Goal: Task Accomplishment & Management: Manage account settings

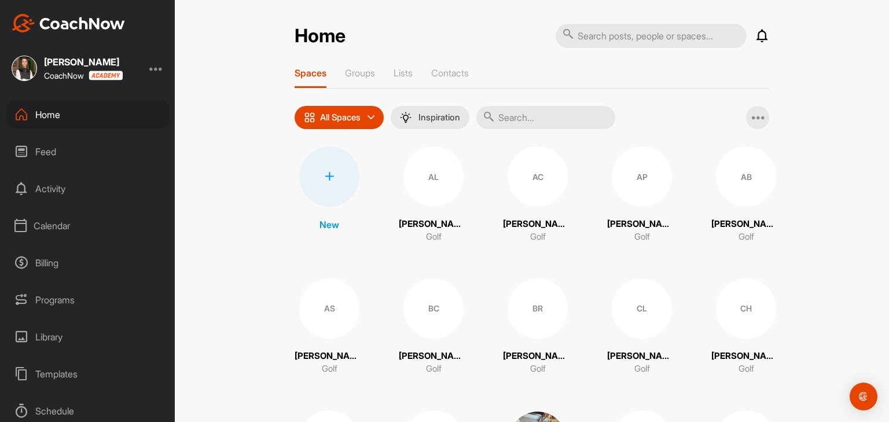
click at [67, 226] on div "Calendar" at bounding box center [87, 225] width 163 height 29
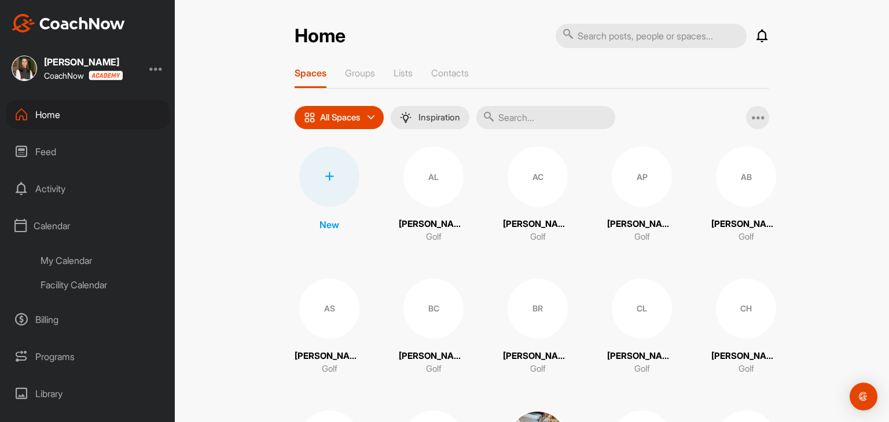
click at [71, 267] on div "My Calendar" at bounding box center [100, 260] width 137 height 24
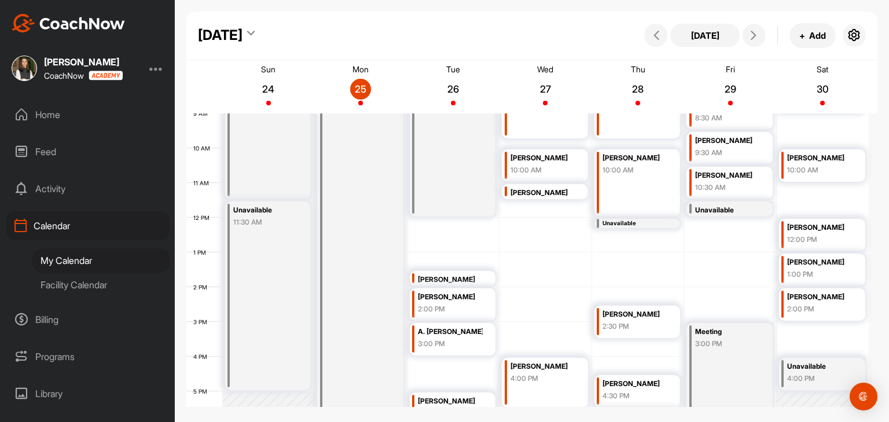
scroll to position [259, 0]
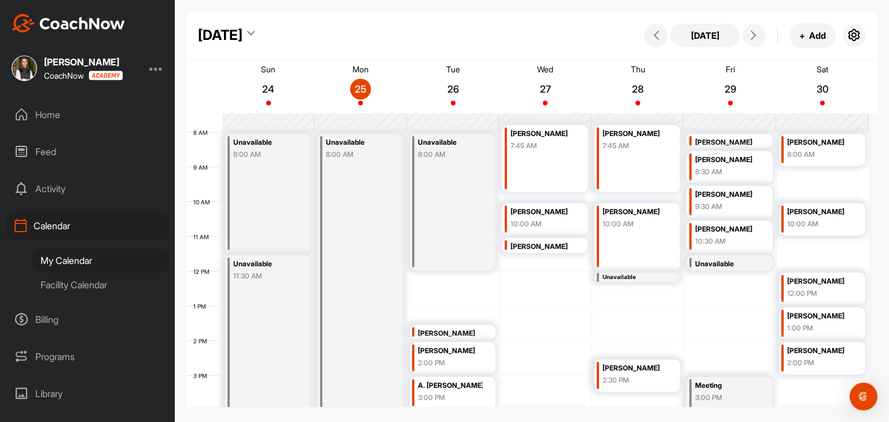
click at [442, 200] on div "Unavailable 8:00 AM" at bounding box center [453, 202] width 86 height 137
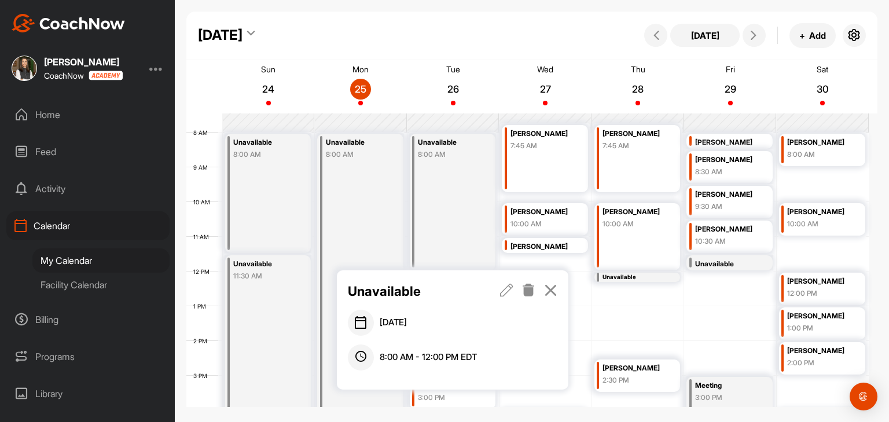
click at [504, 287] on icon at bounding box center [506, 289] width 13 height 13
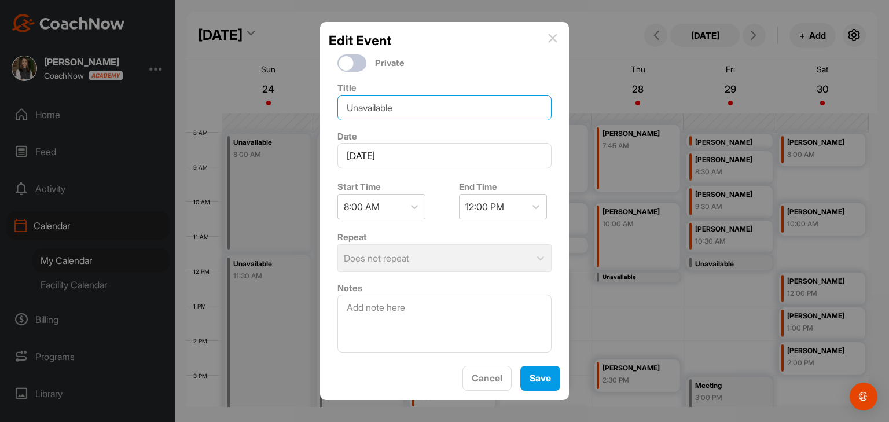
drag, startPoint x: 425, startPoint y: 111, endPoint x: 331, endPoint y: 97, distance: 95.3
click at [331, 97] on div "Title Unavailable" at bounding box center [444, 100] width 231 height 49
type input "Appt @ 6:30"
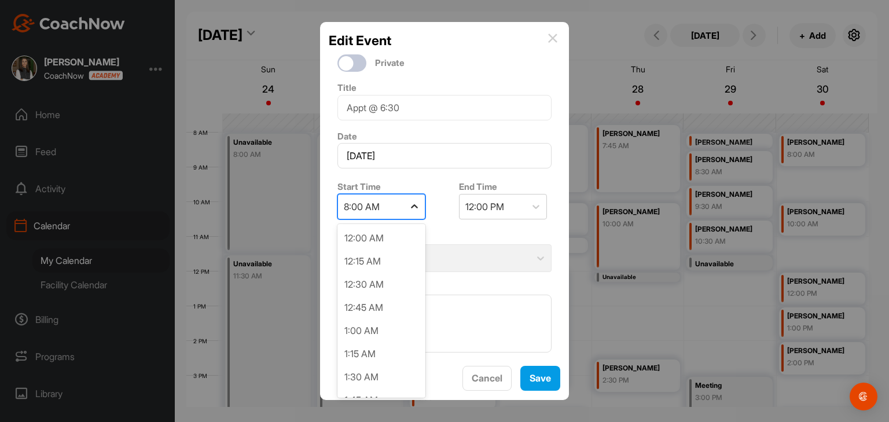
click at [414, 207] on icon at bounding box center [414, 207] width 12 height 12
click at [551, 43] on img at bounding box center [552, 38] width 9 height 9
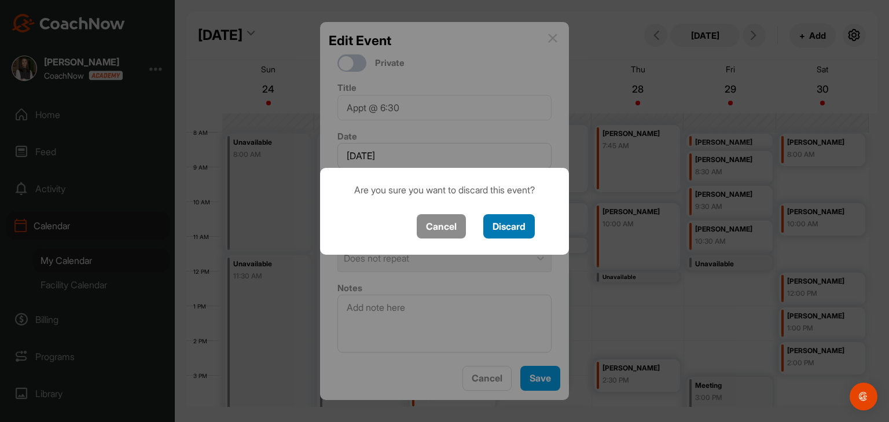
click at [522, 230] on button "Discard" at bounding box center [508, 226] width 51 height 25
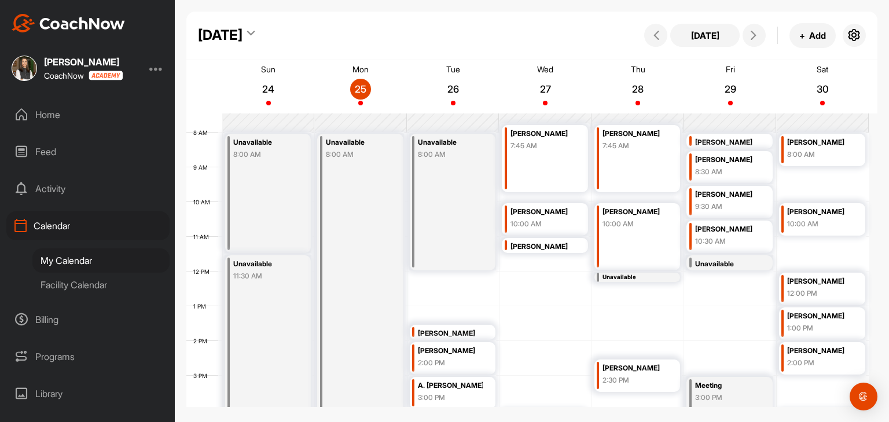
click at [479, 201] on div "Unavailable 8:00 AM" at bounding box center [453, 202] width 86 height 137
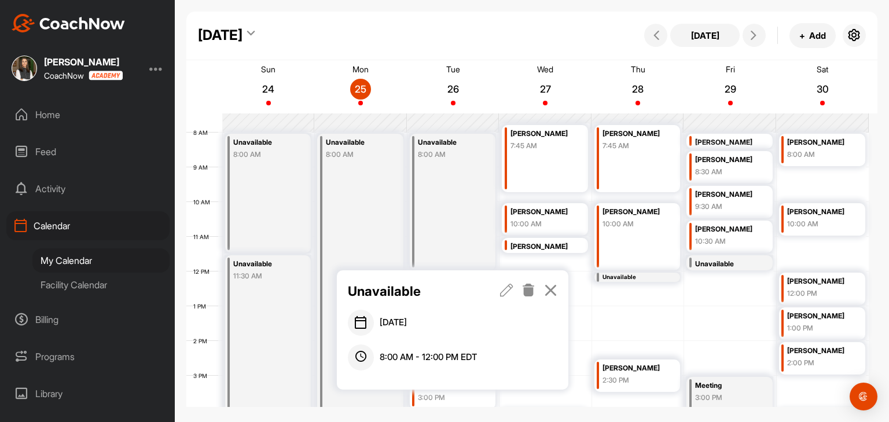
click at [550, 290] on icon at bounding box center [550, 289] width 13 height 13
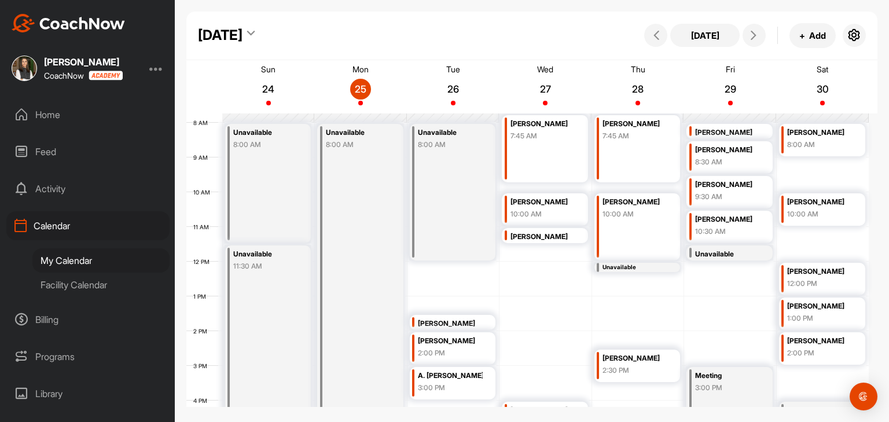
scroll to position [259, 0]
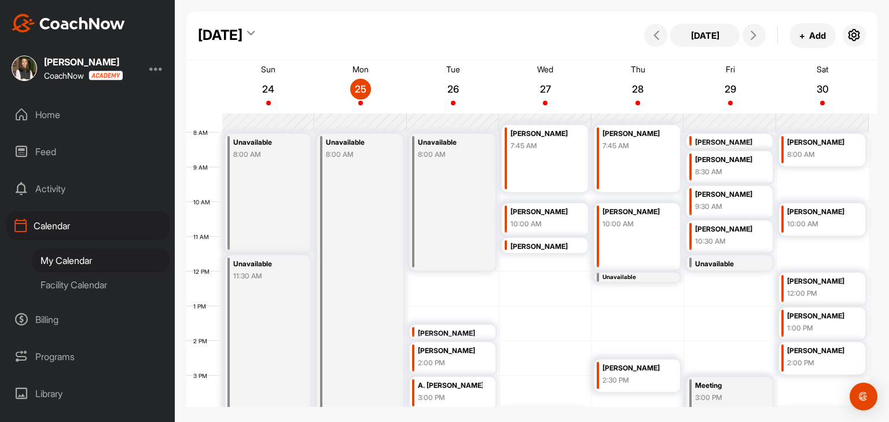
click at [488, 231] on div "Unavailable 8:00 AM" at bounding box center [453, 202] width 86 height 137
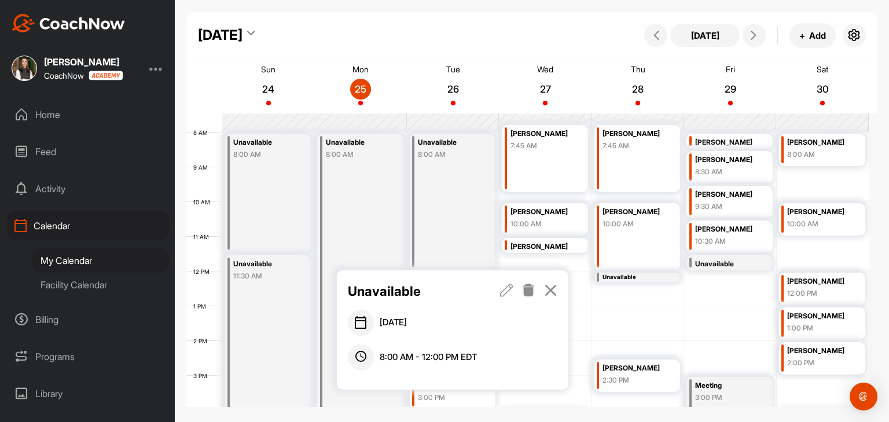
click at [511, 292] on icon at bounding box center [506, 289] width 13 height 13
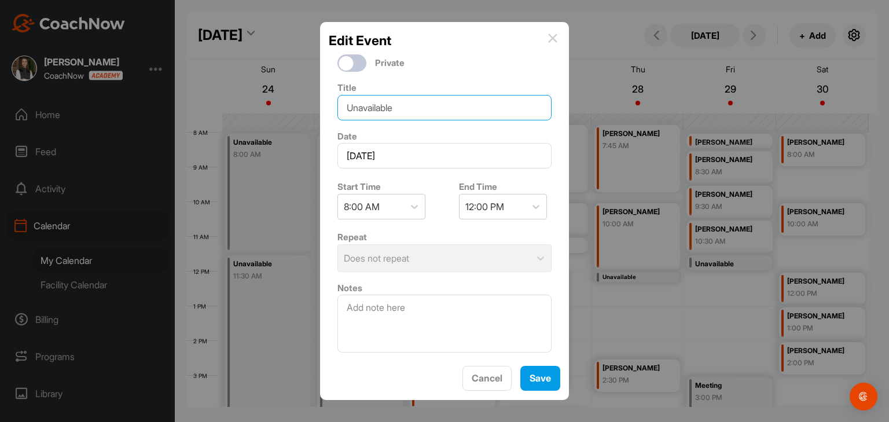
drag, startPoint x: 416, startPoint y: 109, endPoint x: 320, endPoint y: 106, distance: 96.1
click at [322, 106] on div "Edit Event Private Title Unavailable Date [DATE] Start Time 8:00 AM End Time 12…" at bounding box center [444, 211] width 249 height 378
type input "Appt @ 6:30"
click at [544, 384] on button "Save" at bounding box center [540, 378] width 40 height 25
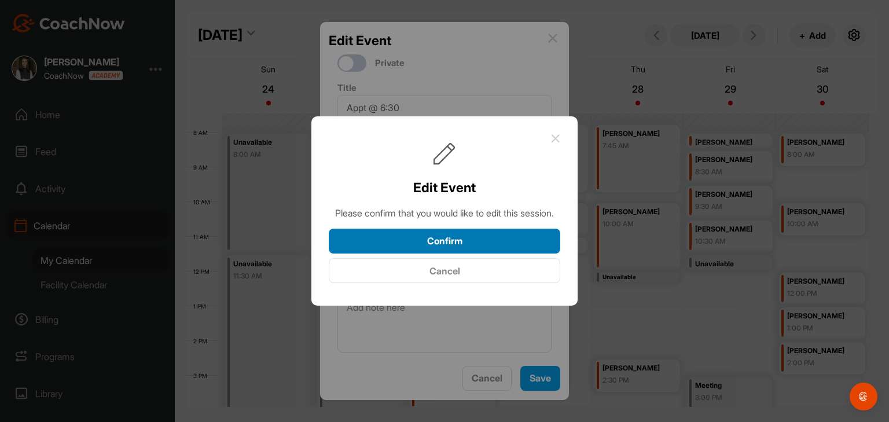
click at [477, 251] on button "Confirm" at bounding box center [444, 241] width 231 height 25
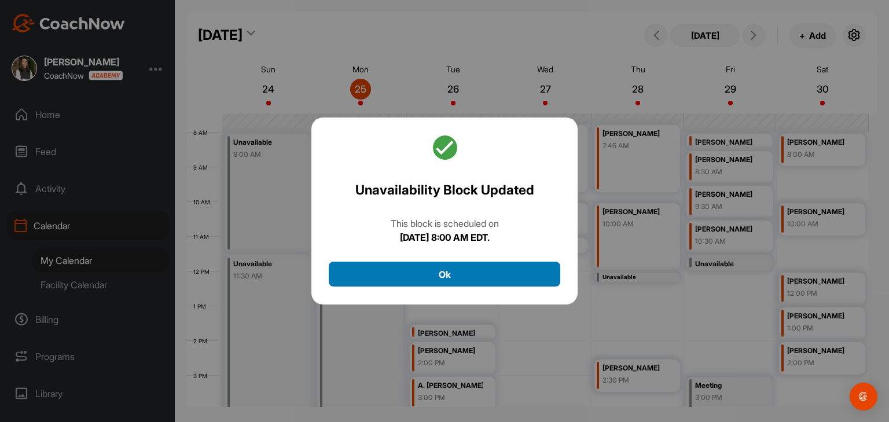
click at [474, 276] on button "Ok" at bounding box center [444, 274] width 231 height 25
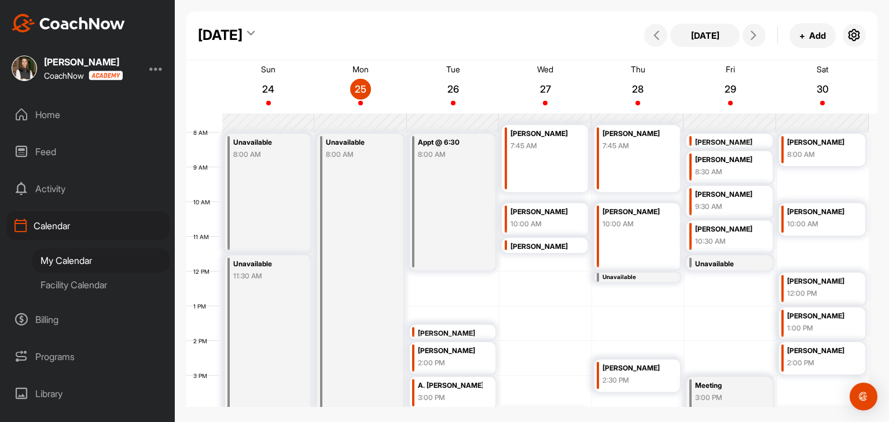
scroll to position [316, 0]
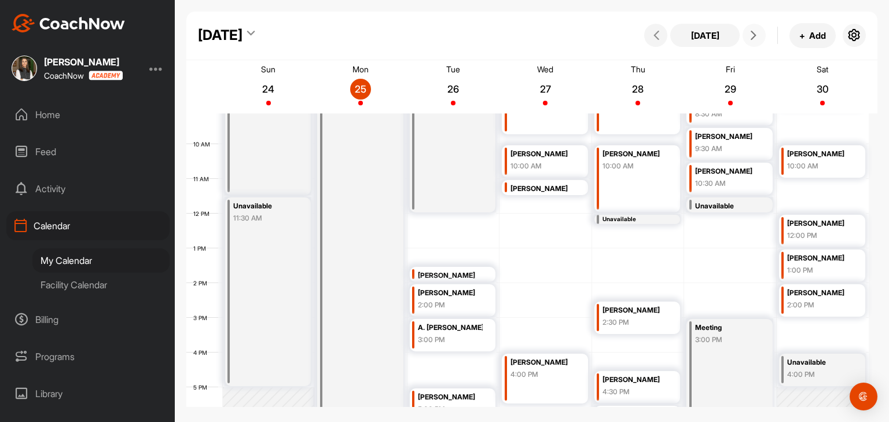
click at [745, 40] on button at bounding box center [753, 35] width 23 height 23
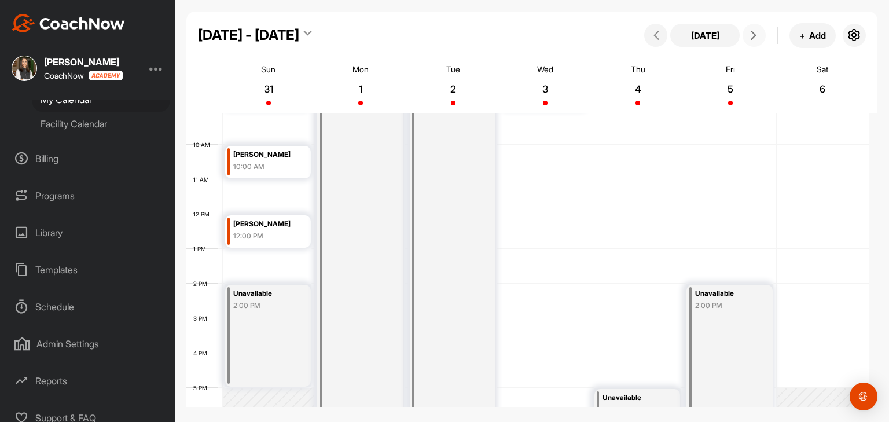
scroll to position [171, 0]
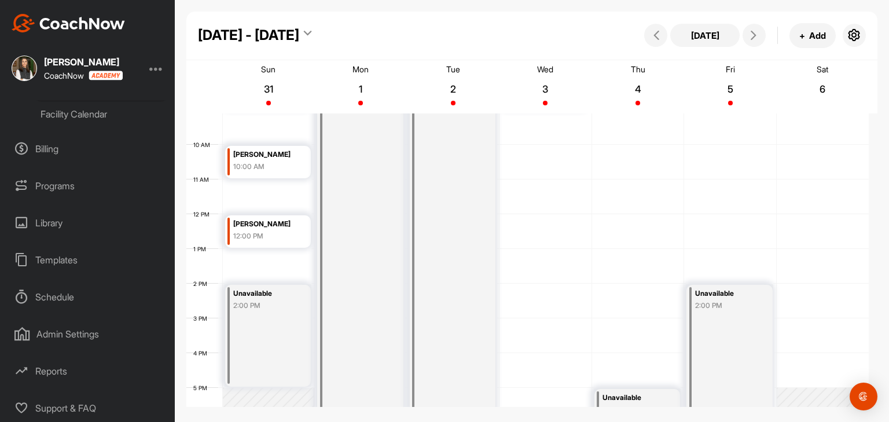
click at [48, 363] on div "Reports" at bounding box center [87, 370] width 163 height 29
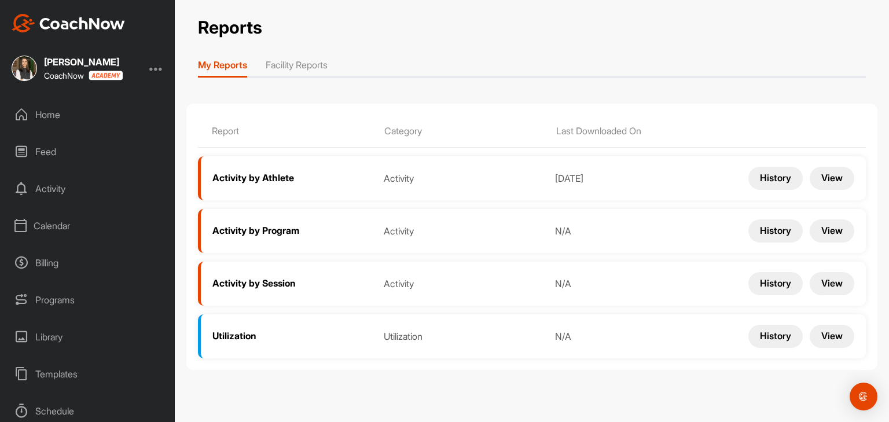
click at [307, 64] on li "Facility Reports" at bounding box center [297, 67] width 62 height 19
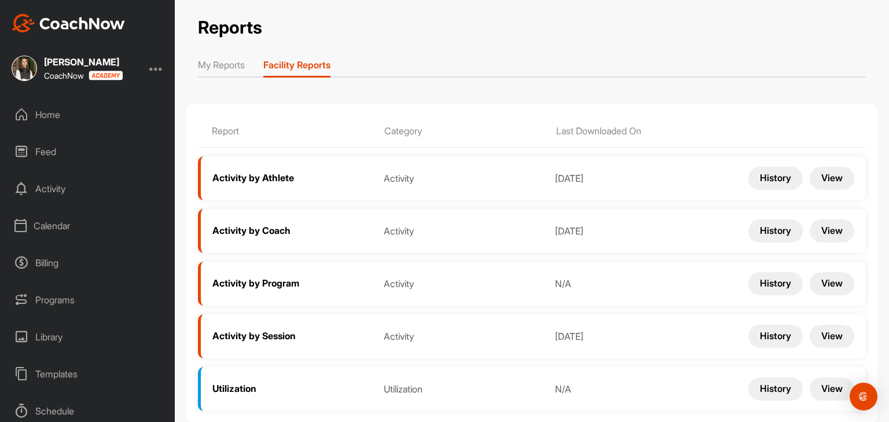
click at [815, 230] on button "View" at bounding box center [831, 230] width 45 height 23
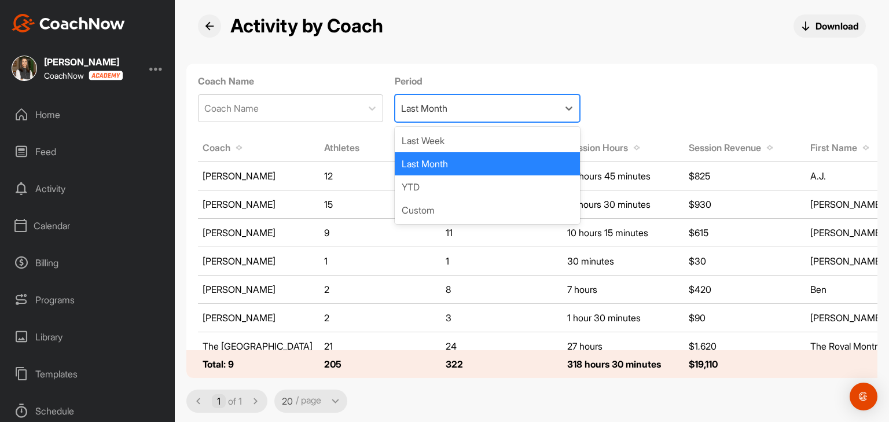
click at [476, 108] on div "Last Month" at bounding box center [476, 108] width 163 height 27
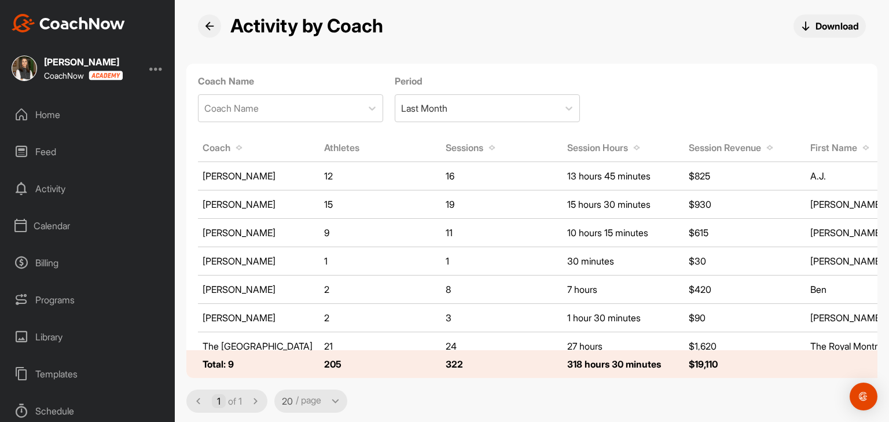
drag, startPoint x: 422, startPoint y: 224, endPoint x: 430, endPoint y: 209, distance: 16.6
click at [423, 224] on td "9" at bounding box center [379, 233] width 121 height 26
click at [343, 112] on div "Coach Name" at bounding box center [279, 108] width 163 height 27
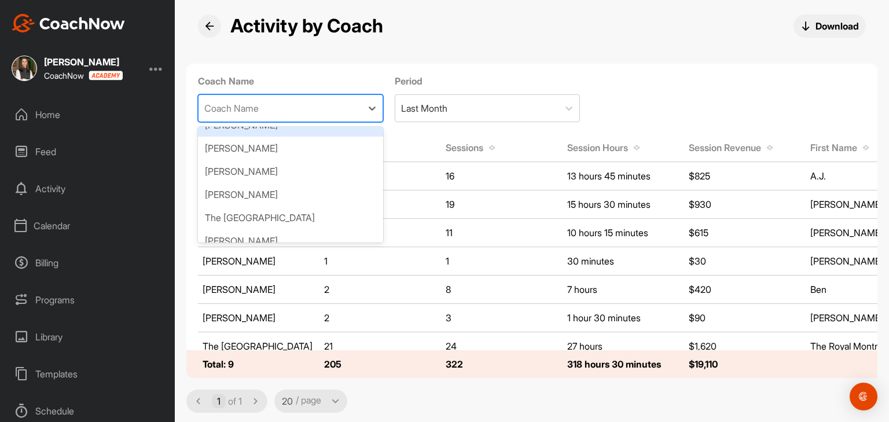
scroll to position [111, 0]
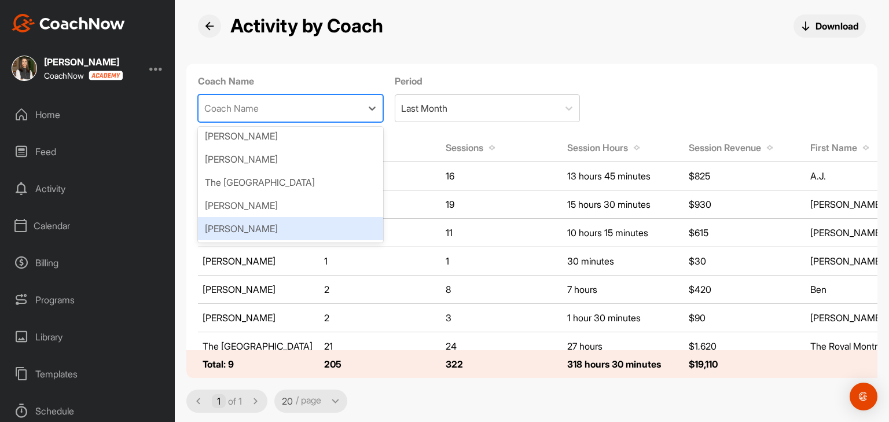
click at [260, 225] on div "[PERSON_NAME]" at bounding box center [290, 228] width 185 height 23
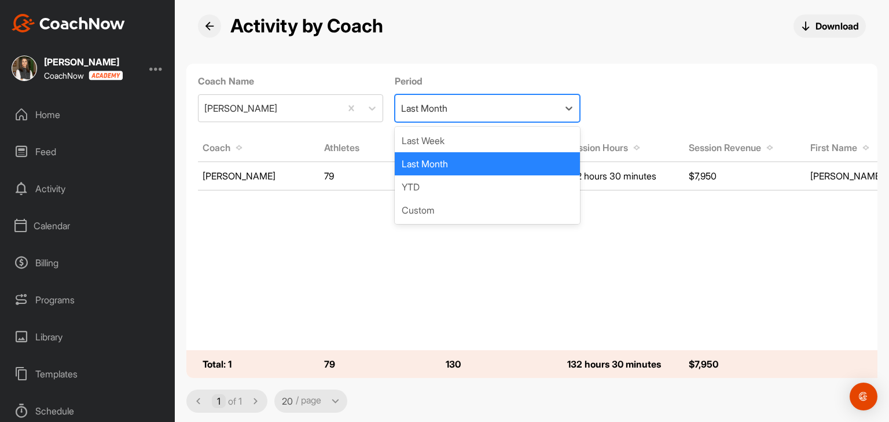
click at [463, 113] on div "Last Month" at bounding box center [476, 108] width 163 height 27
click at [640, 234] on tbody "[PERSON_NAME] 79 130 132 hours 30 minutes $7,950 [PERSON_NAME]" at bounding box center [623, 256] width 874 height 188
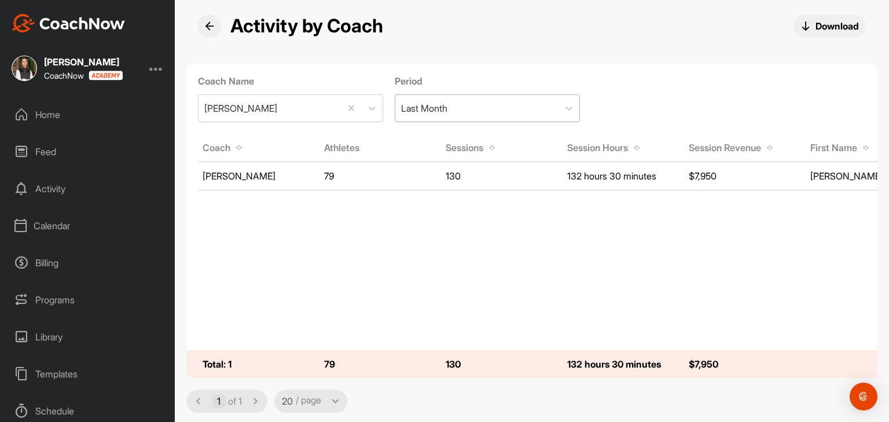
click at [508, 111] on div "Last Month" at bounding box center [476, 108] width 163 height 27
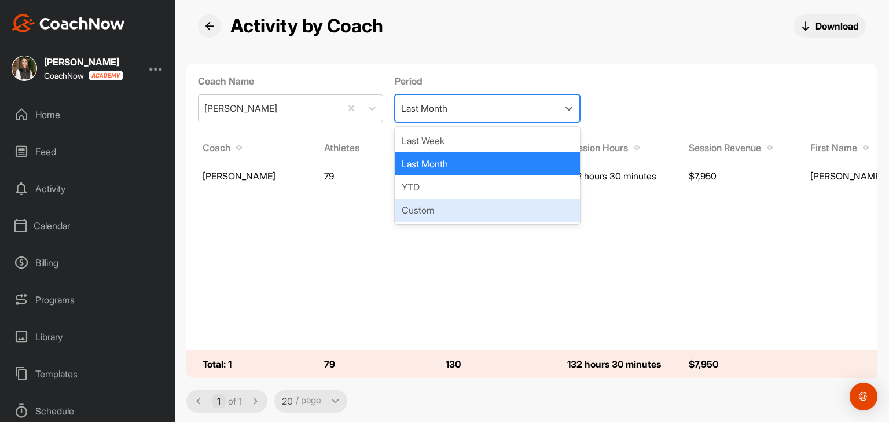
click at [437, 208] on div "Custom" at bounding box center [487, 209] width 185 height 23
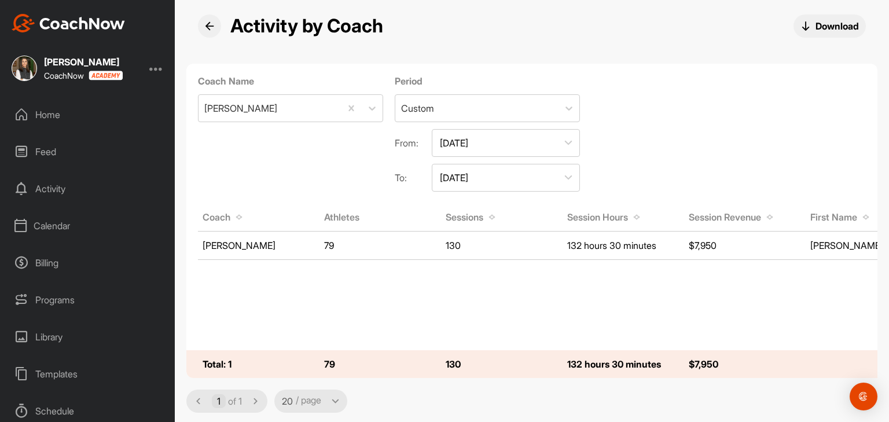
click at [466, 145] on button "[DATE]" at bounding box center [506, 143] width 148 height 28
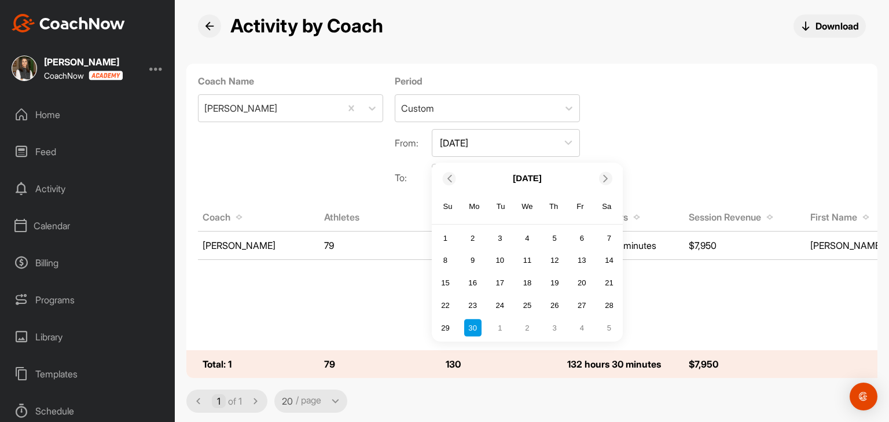
click at [609, 180] on icon at bounding box center [606, 178] width 8 height 8
click at [548, 329] on div "31" at bounding box center [554, 327] width 17 height 17
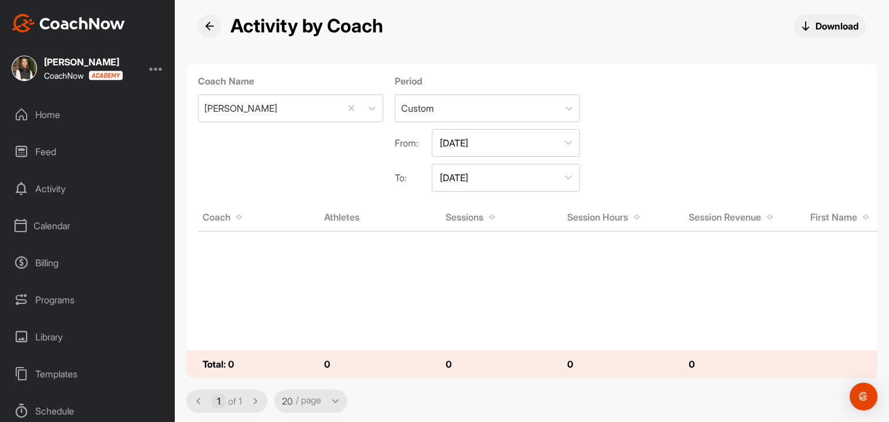
click at [511, 190] on button "[DATE]" at bounding box center [506, 178] width 148 height 28
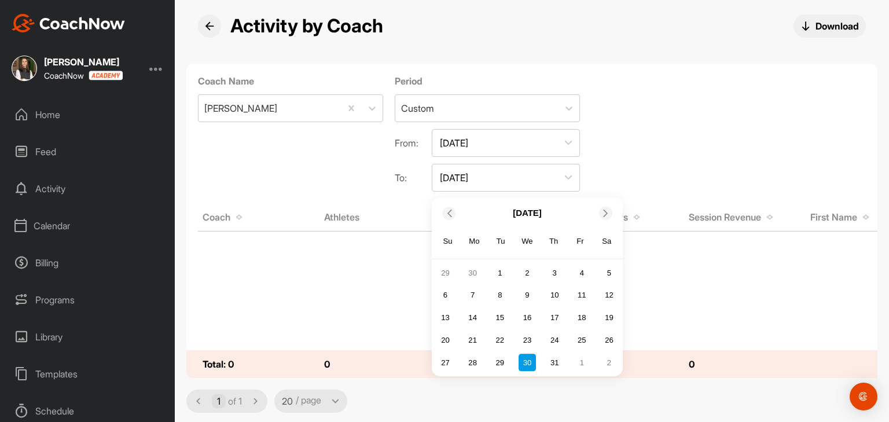
click at [604, 216] on icon at bounding box center [606, 213] width 8 height 8
click at [472, 363] on div "25" at bounding box center [472, 362] width 17 height 17
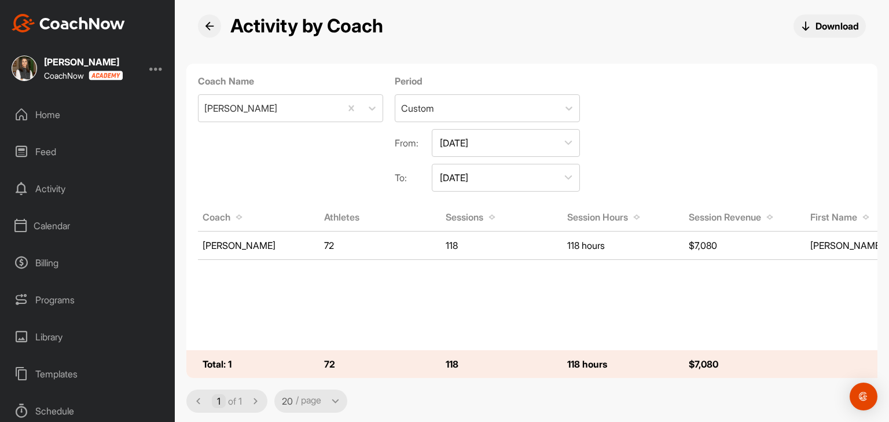
click at [46, 226] on div "Calendar" at bounding box center [87, 225] width 163 height 29
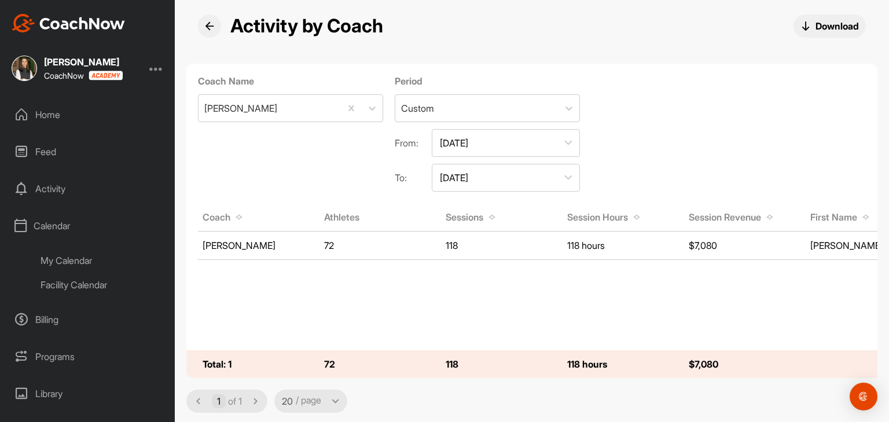
click at [89, 257] on div "My Calendar" at bounding box center [100, 260] width 137 height 24
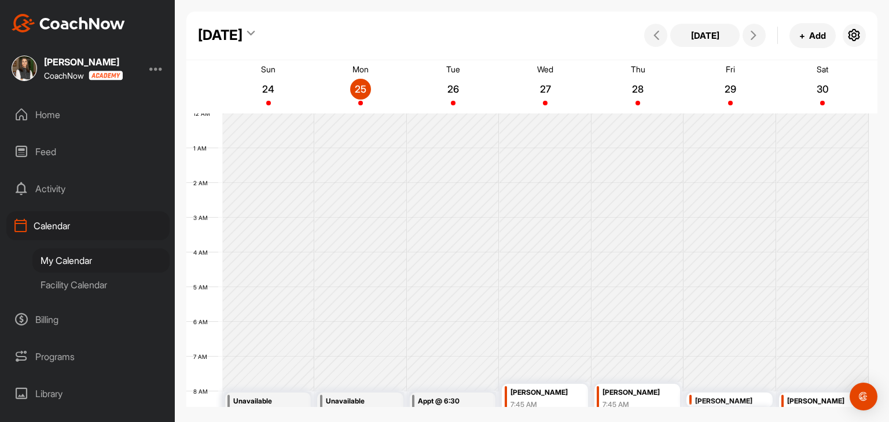
scroll to position [201, 0]
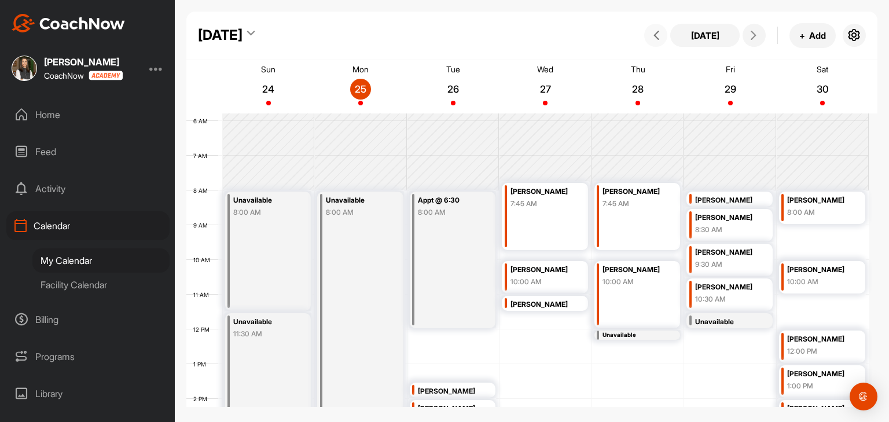
click at [653, 39] on icon at bounding box center [655, 35] width 9 height 9
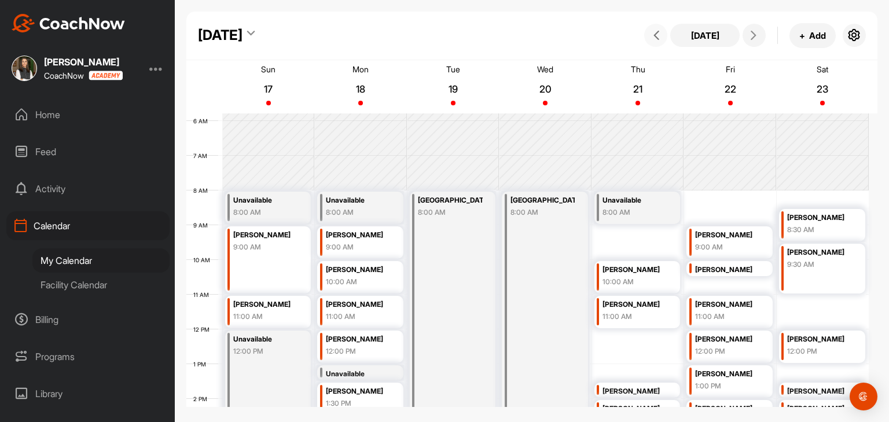
click at [653, 39] on icon at bounding box center [655, 35] width 9 height 9
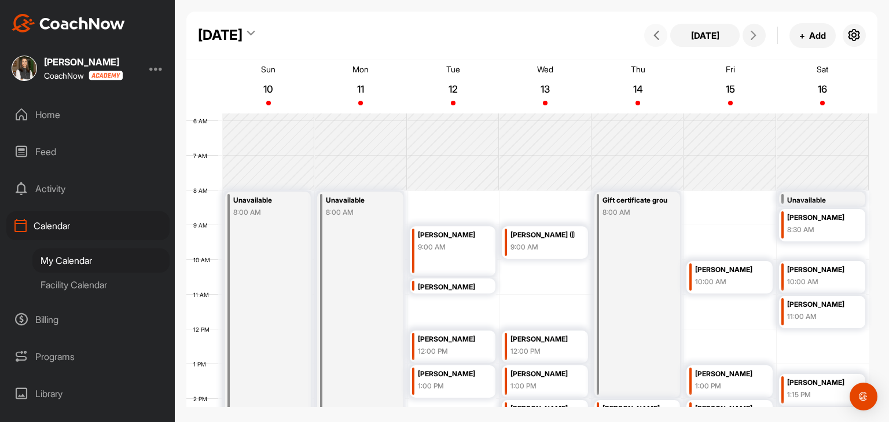
click at [653, 39] on icon at bounding box center [655, 35] width 9 height 9
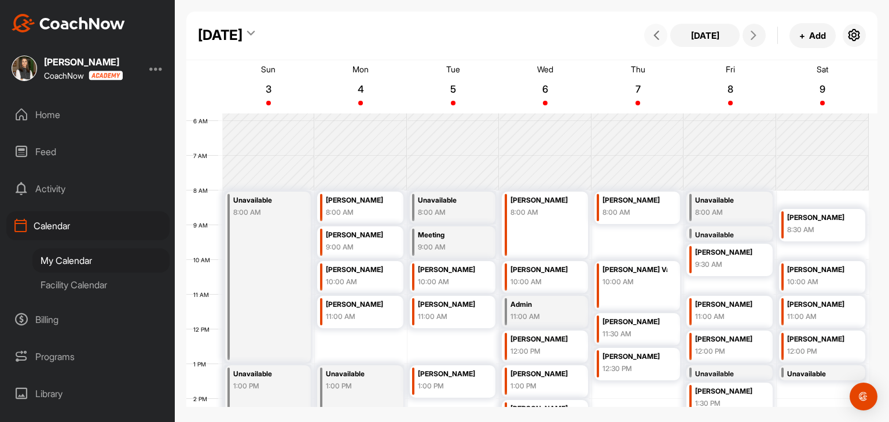
click at [653, 39] on icon at bounding box center [655, 35] width 9 height 9
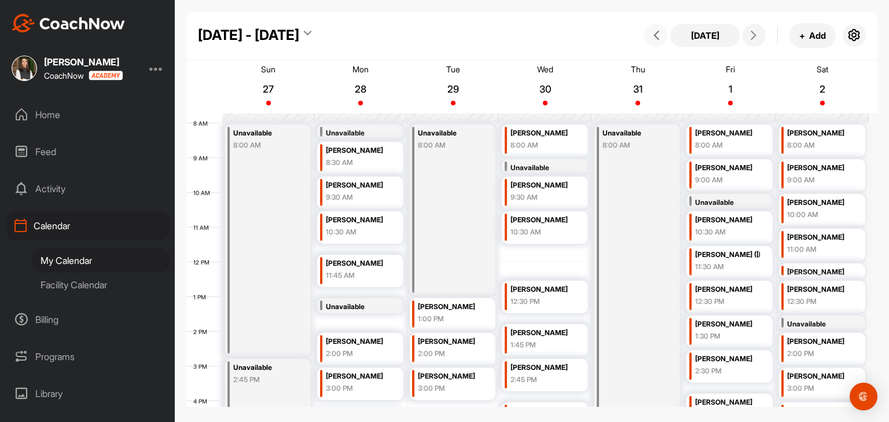
scroll to position [259, 0]
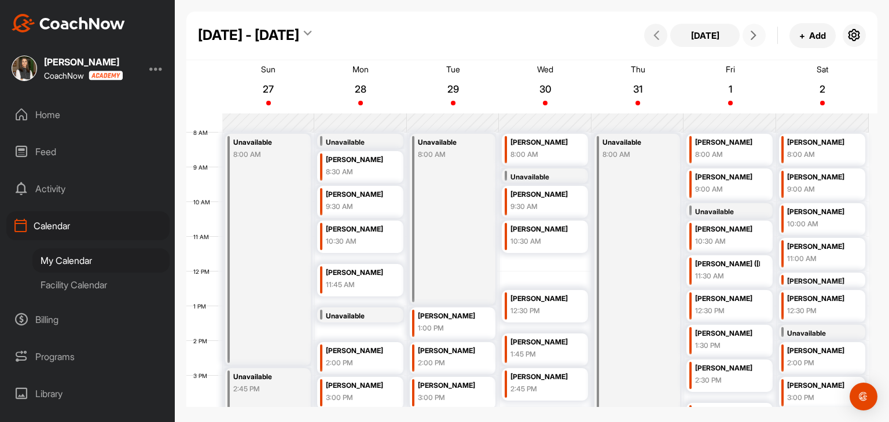
click at [752, 40] on icon at bounding box center [753, 35] width 9 height 9
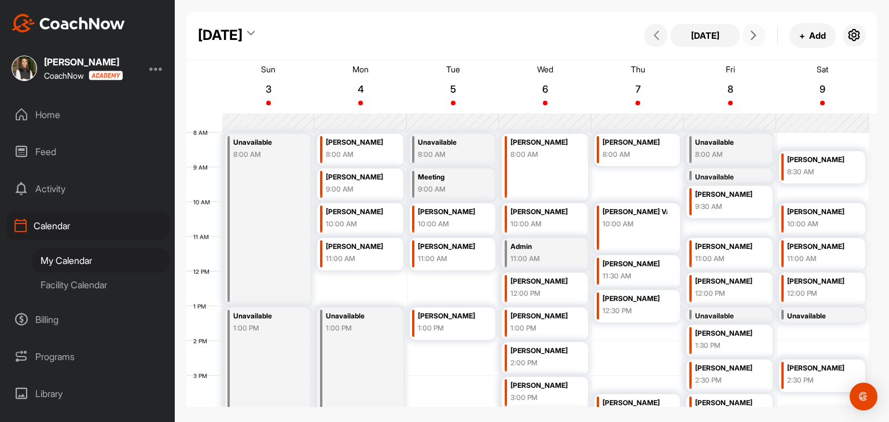
click at [761, 38] on button at bounding box center [753, 35] width 23 height 23
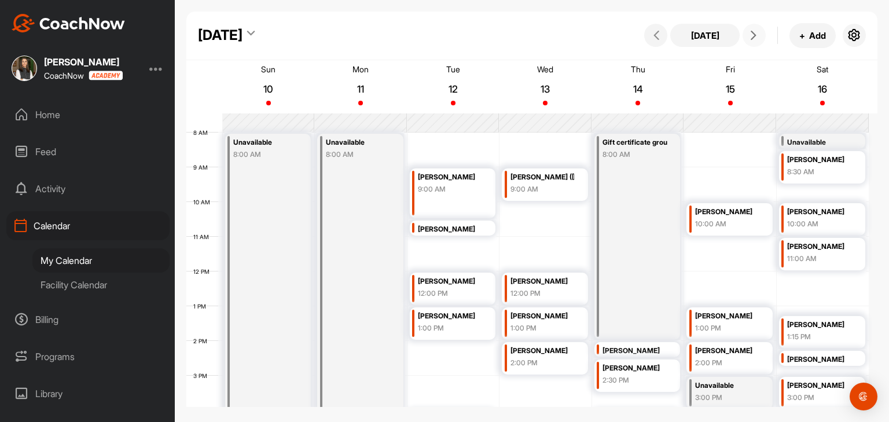
click at [758, 39] on span at bounding box center [754, 35] width 14 height 9
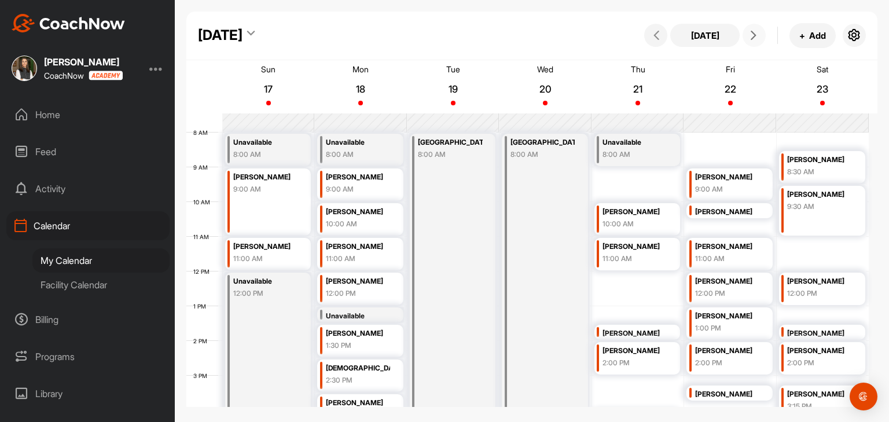
click at [752, 40] on icon at bounding box center [753, 35] width 9 height 9
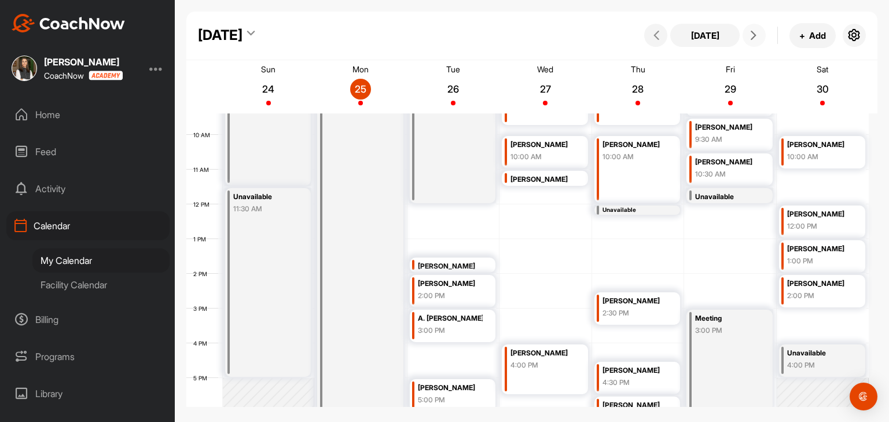
scroll to position [316, 0]
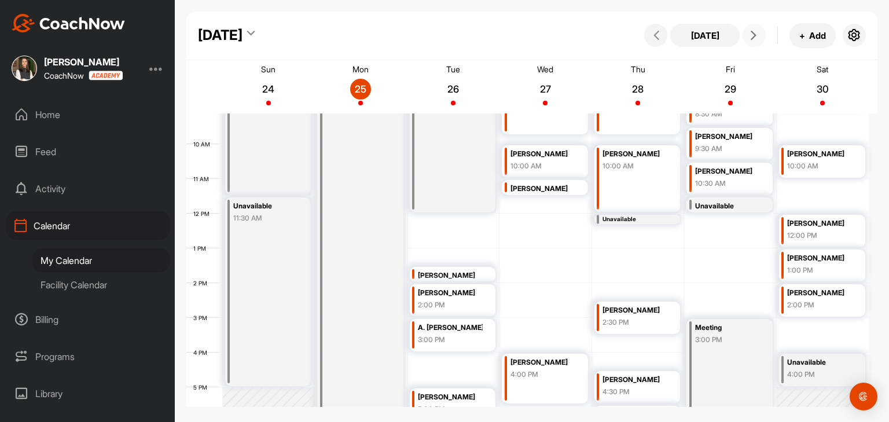
click at [529, 192] on div "[PERSON_NAME]" at bounding box center [542, 188] width 65 height 13
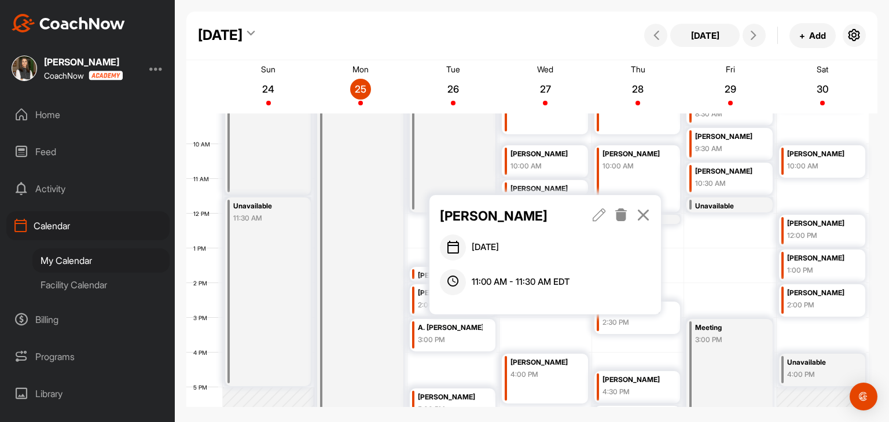
click at [639, 213] on icon at bounding box center [642, 214] width 13 height 13
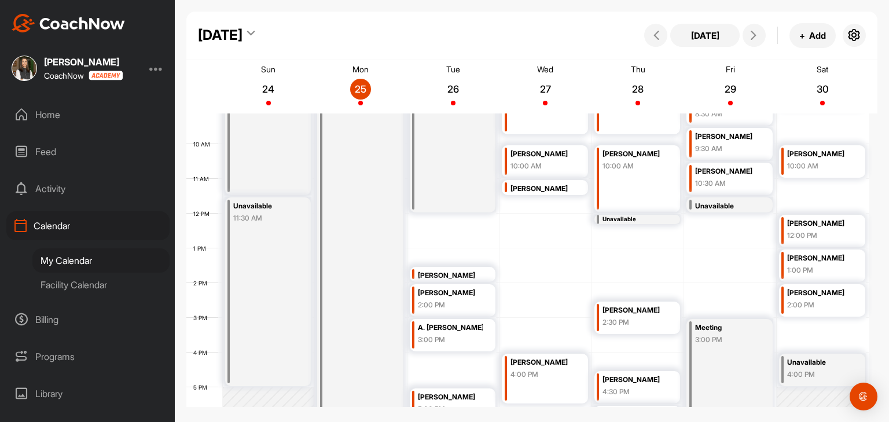
click at [543, 244] on div "12 AM 1 AM 2 AM 3 AM 4 AM 5 AM 6 AM 7 AM 8 AM 9 AM 10 AM 11 AM 12 PM 1 PM 2 PM …" at bounding box center [527, 213] width 682 height 833
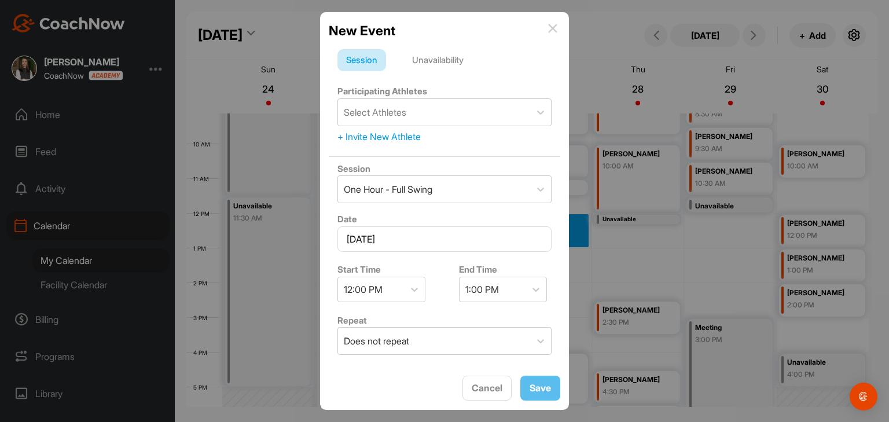
click at [550, 26] on img at bounding box center [552, 28] width 9 height 9
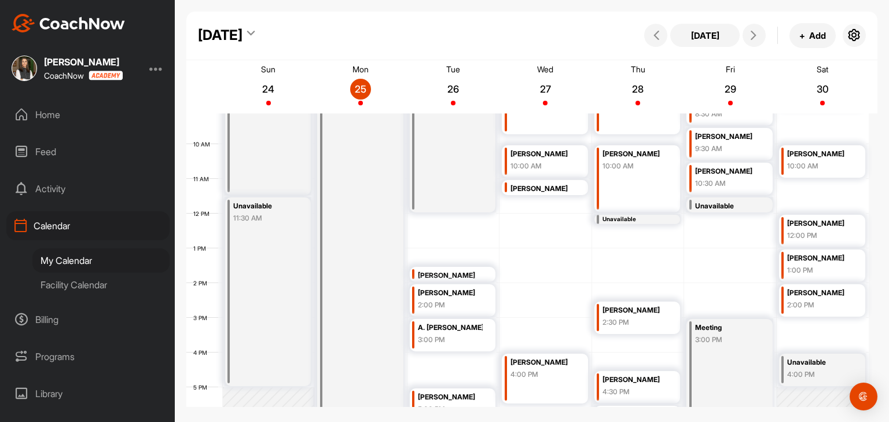
click at [82, 291] on div "Facility Calendar" at bounding box center [100, 284] width 137 height 24
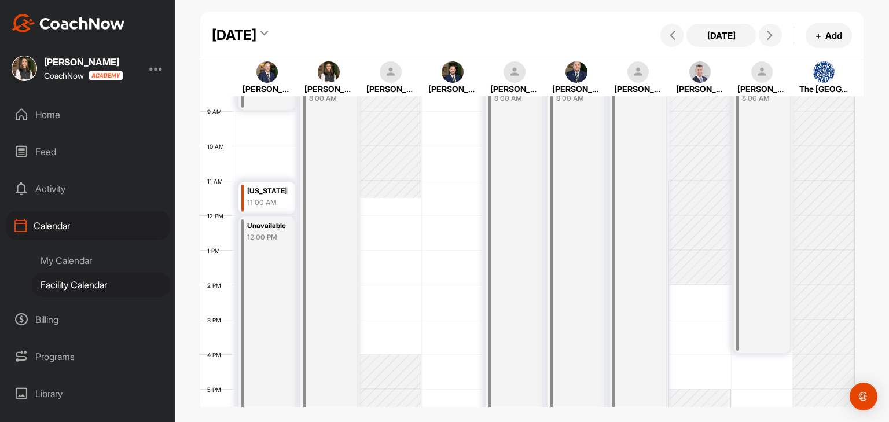
scroll to position [201, 0]
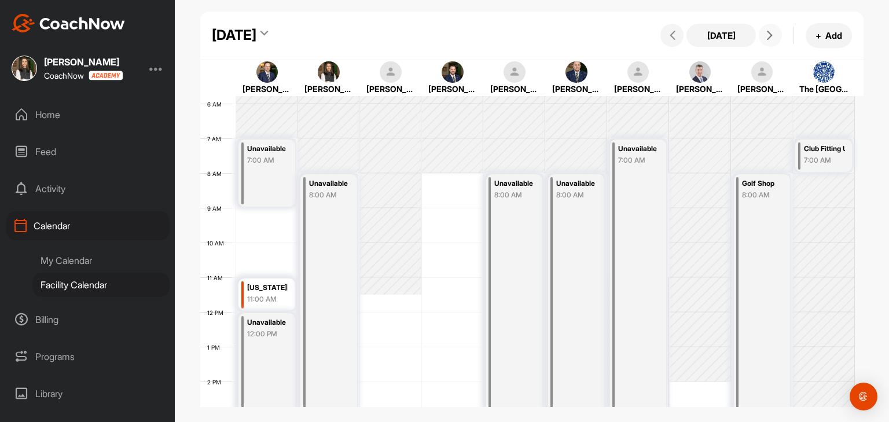
click at [771, 32] on icon at bounding box center [769, 35] width 9 height 9
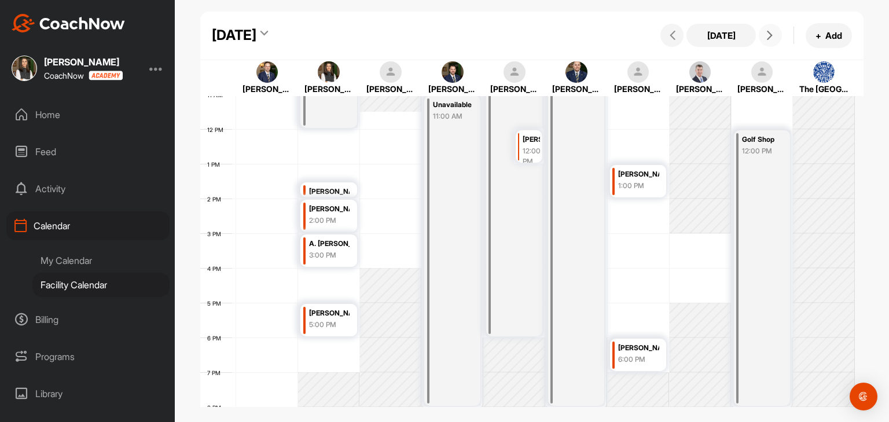
scroll to position [374, 0]
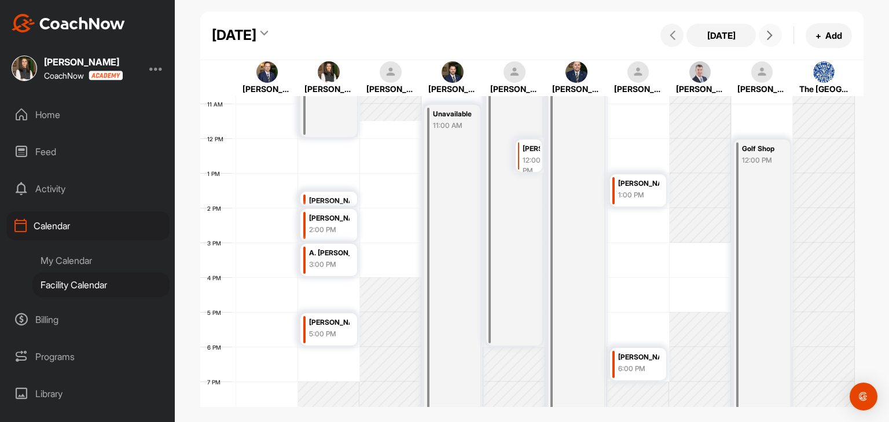
click at [339, 201] on div "[PERSON_NAME]" at bounding box center [329, 200] width 41 height 13
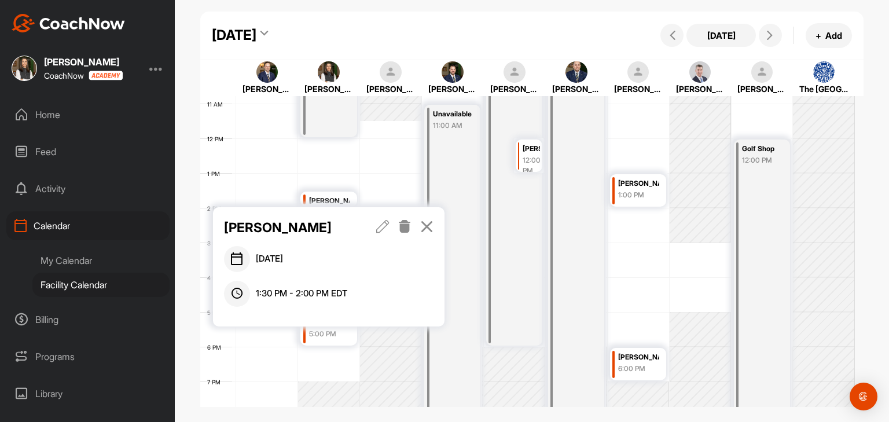
click at [382, 225] on icon at bounding box center [382, 226] width 13 height 13
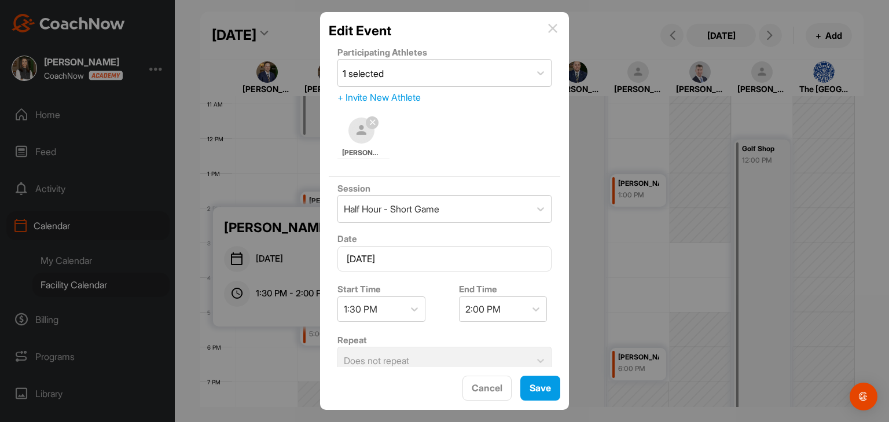
click at [552, 26] on img at bounding box center [552, 28] width 9 height 9
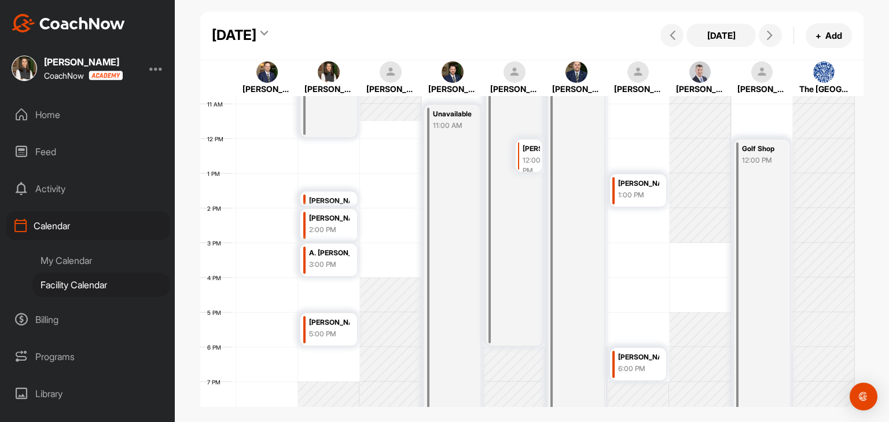
click at [348, 225] on div "2:00 PM" at bounding box center [329, 229] width 41 height 10
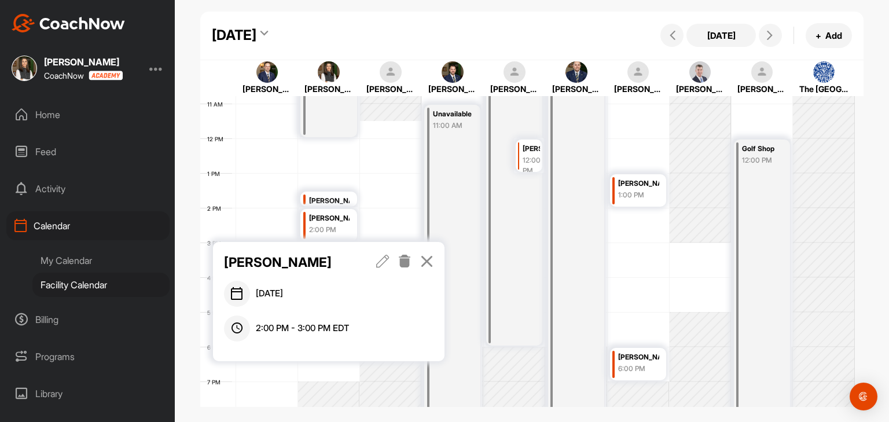
click at [429, 260] on icon at bounding box center [426, 261] width 13 height 13
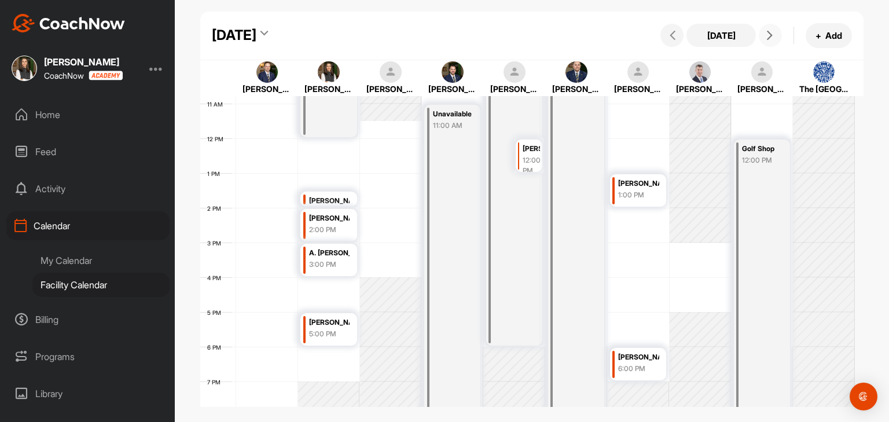
click at [768, 39] on icon at bounding box center [769, 35] width 9 height 9
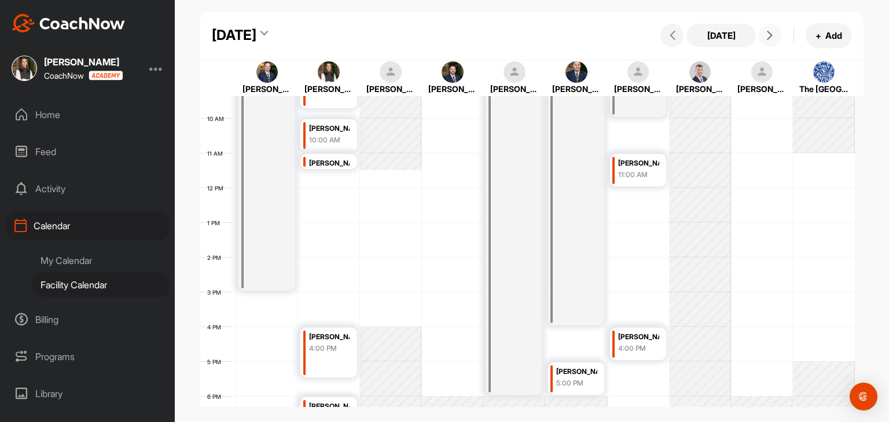
scroll to position [316, 0]
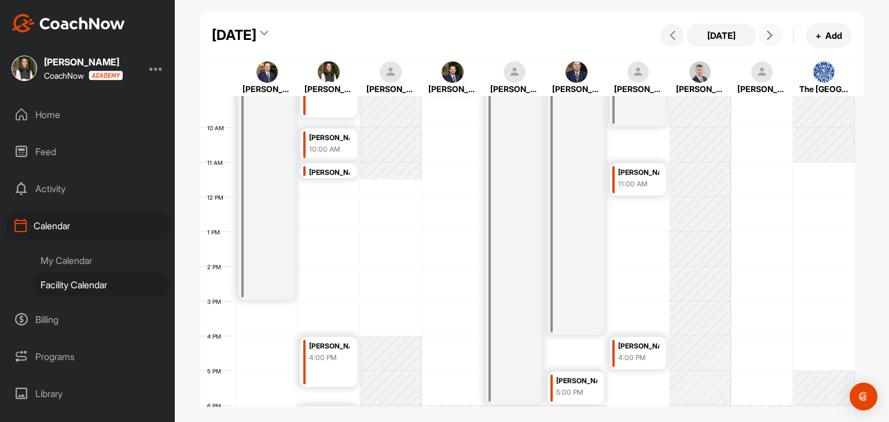
click at [774, 35] on span at bounding box center [770, 35] width 14 height 9
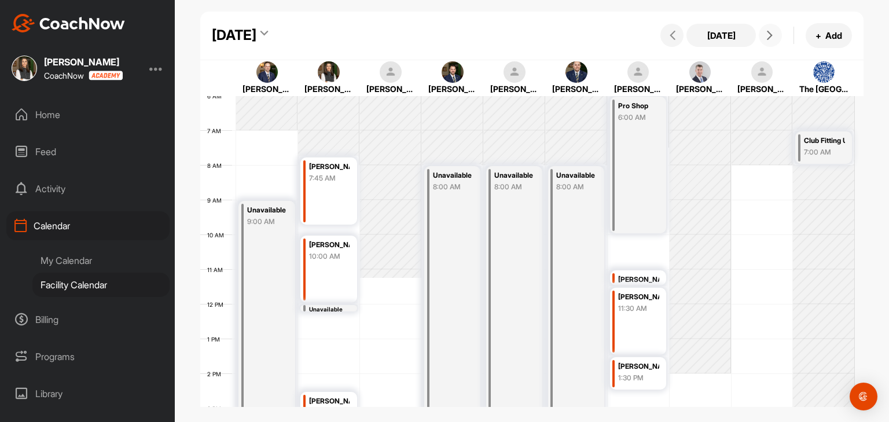
scroll to position [200, 0]
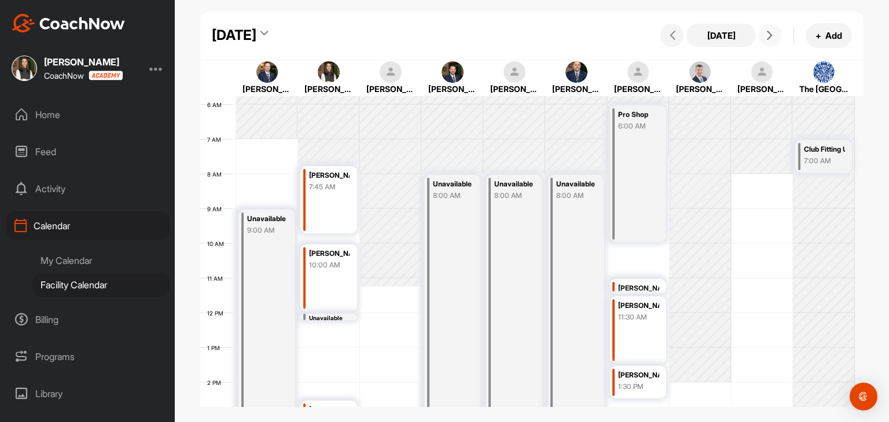
click at [771, 32] on icon at bounding box center [769, 35] width 9 height 9
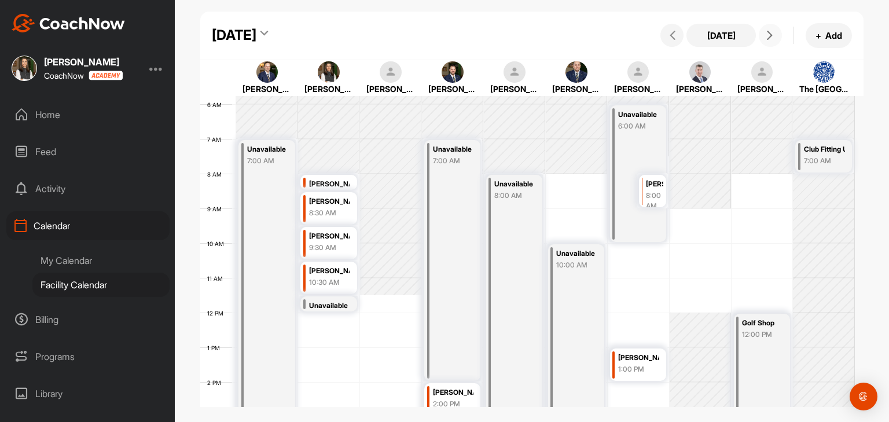
click at [773, 39] on icon at bounding box center [769, 35] width 9 height 9
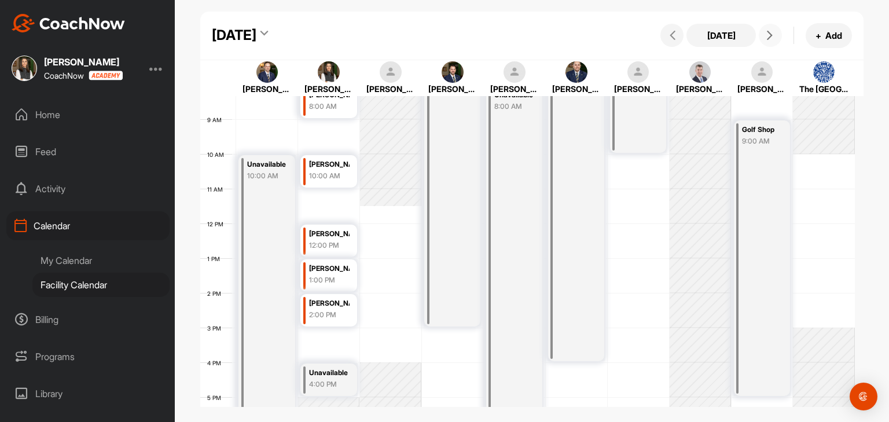
scroll to position [316, 0]
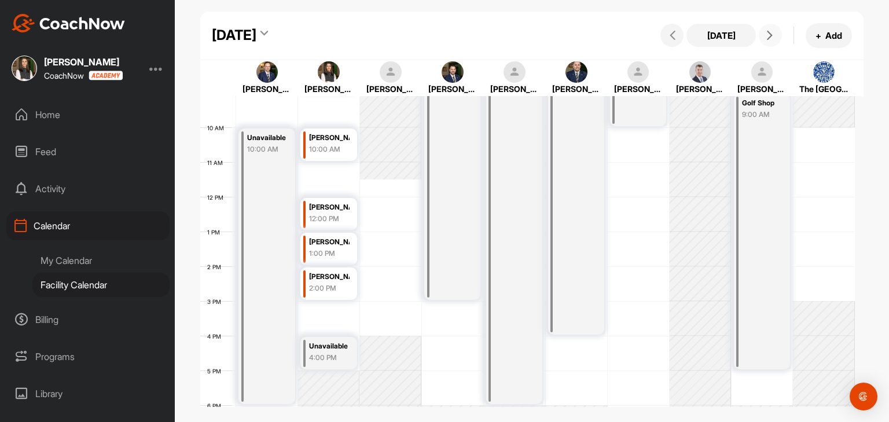
click at [319, 210] on div "[PERSON_NAME]" at bounding box center [329, 207] width 41 height 13
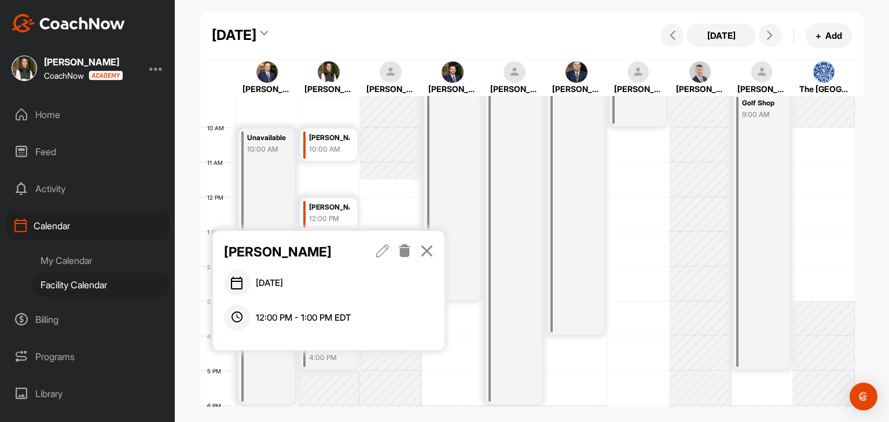
click at [430, 248] on icon at bounding box center [426, 250] width 13 height 13
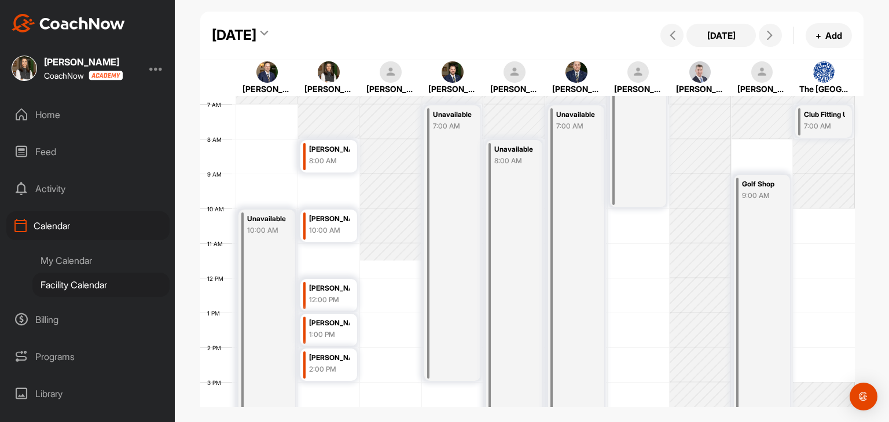
scroll to position [200, 0]
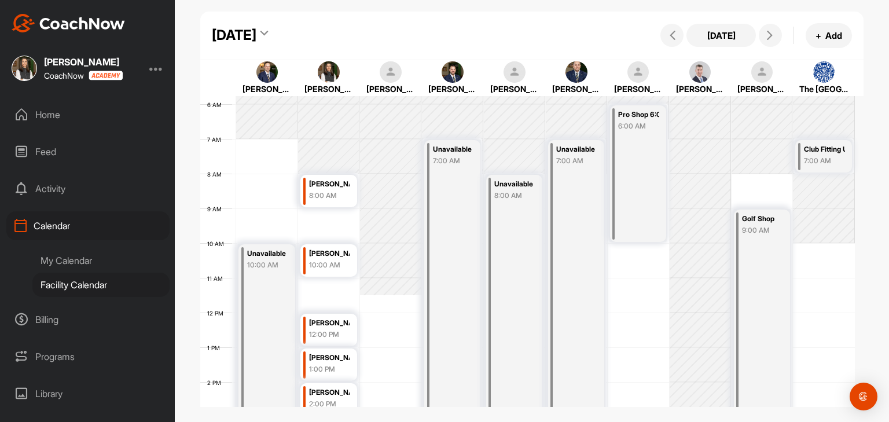
click at [316, 261] on div "10:00 AM" at bounding box center [329, 265] width 41 height 10
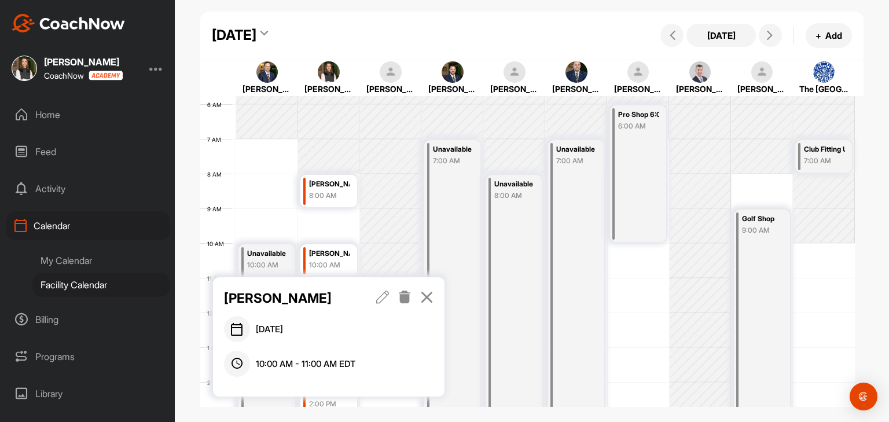
click at [381, 294] on icon at bounding box center [382, 296] width 13 height 13
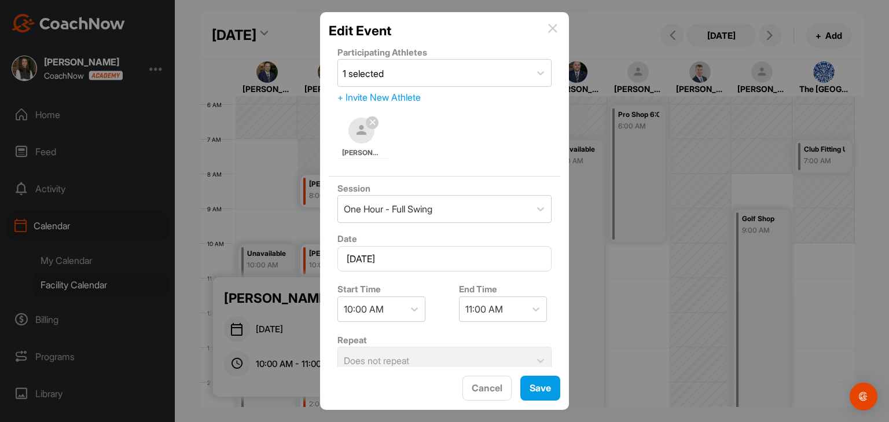
click at [554, 32] on img at bounding box center [552, 28] width 9 height 9
